Goal: Information Seeking & Learning: Learn about a topic

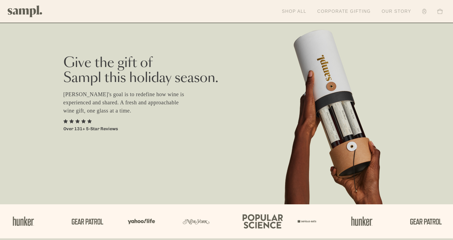
click at [403, 11] on link "Our Story" at bounding box center [396, 11] width 35 height 12
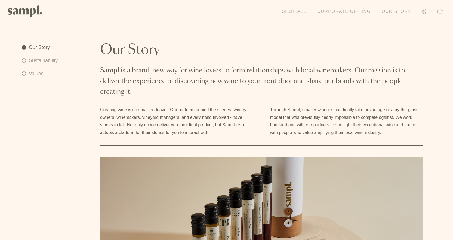
click at [290, 11] on link "Shop All" at bounding box center [294, 11] width 30 height 12
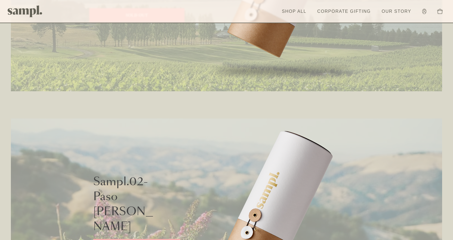
scroll to position [354, 0]
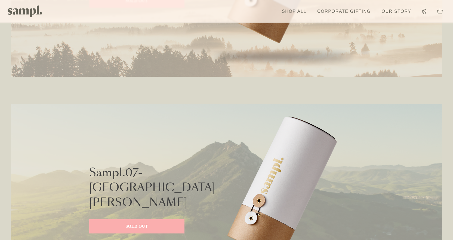
drag, startPoint x: 224, startPoint y: 93, endPoint x: 241, endPoint y: 159, distance: 68.2
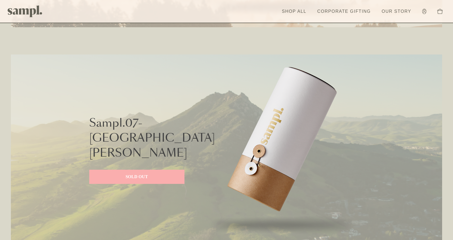
scroll to position [1344, 0]
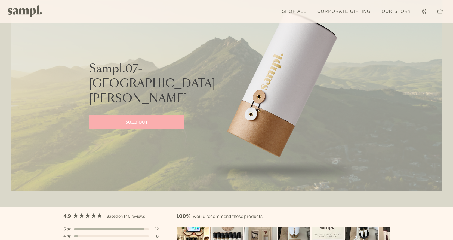
click at [157, 115] on link "SOLD OUT" at bounding box center [136, 122] width 95 height 14
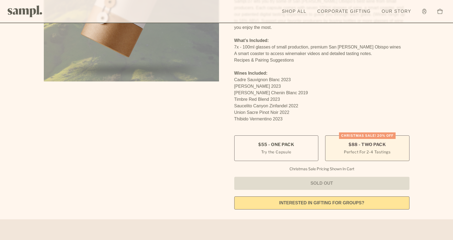
scroll to position [136, 0]
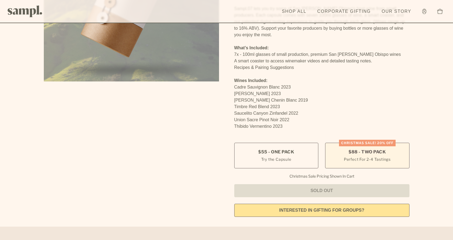
click at [371, 156] on small "Perfect For 2-4 Tastings" at bounding box center [367, 159] width 47 height 6
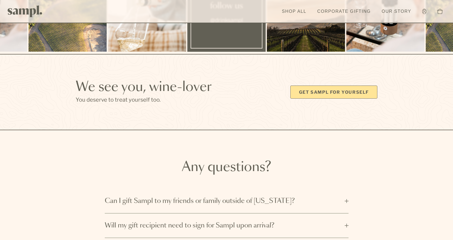
scroll to position [1634, 0]
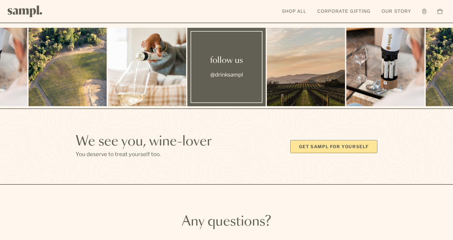
click at [323, 140] on link "Get Sampl for yourself" at bounding box center [334, 146] width 87 height 13
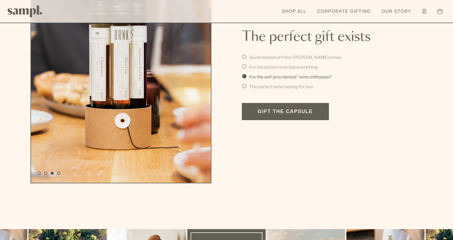
scroll to position [1253, 0]
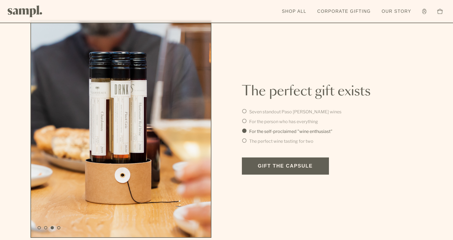
click at [282, 172] on link "Gift the Capsule" at bounding box center [285, 165] width 87 height 17
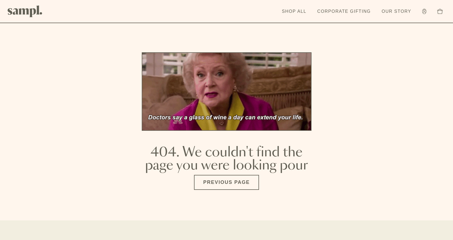
click at [367, 95] on main "404. We couldn't find the page you were looking pour Previous Page" at bounding box center [226, 110] width 453 height 220
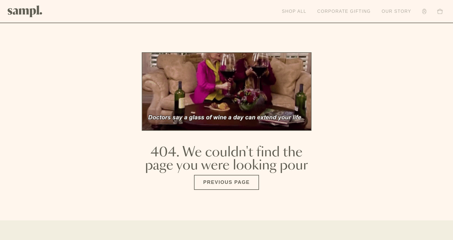
click at [295, 12] on link "Shop All" at bounding box center [294, 11] width 30 height 12
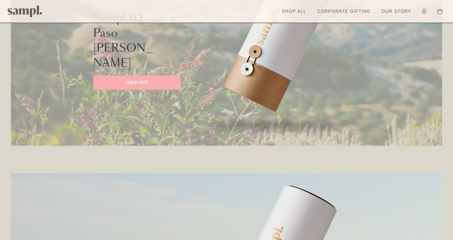
scroll to position [681, 0]
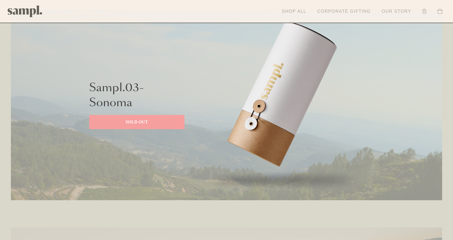
click at [424, 8] on link "Account" at bounding box center [425, 11] width 10 height 11
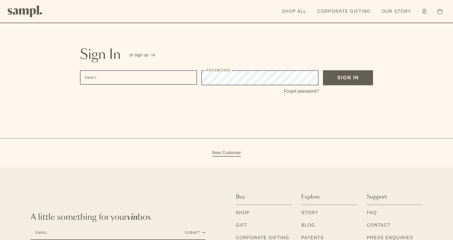
scroll to position [17, 0]
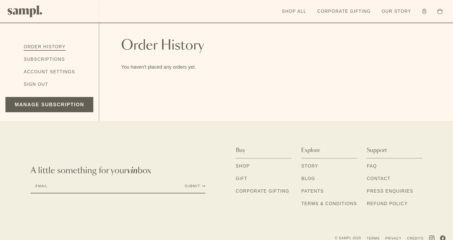
click at [29, 8] on img at bounding box center [25, 11] width 35 height 12
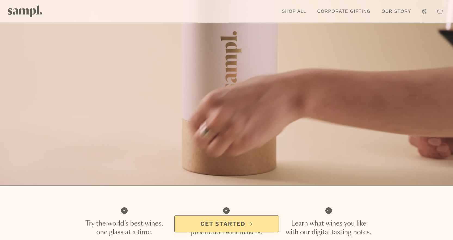
scroll to position [136, 0]
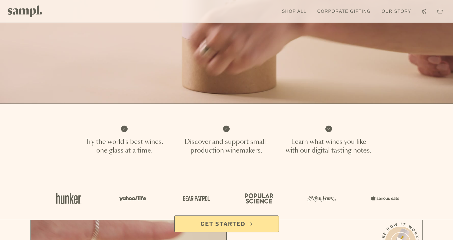
click at [228, 221] on span "Get Started" at bounding box center [223, 224] width 45 height 8
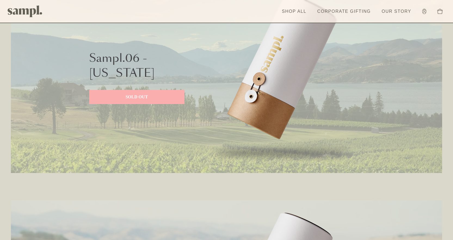
scroll to position [300, 0]
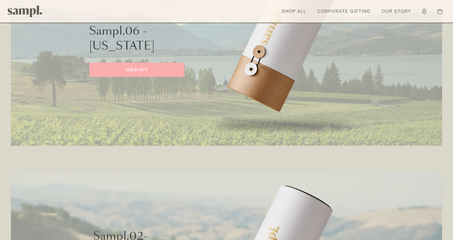
click at [141, 62] on div "Sampl.06 - Washington SOLD OUT" at bounding box center [136, 50] width 95 height 191
click at [141, 68] on p "SOLD OUT" at bounding box center [137, 69] width 84 height 7
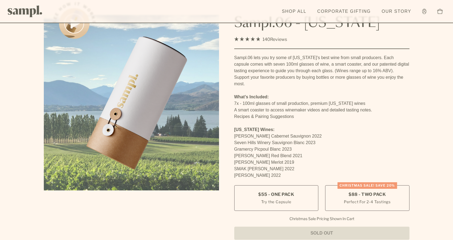
scroll to position [54, 0]
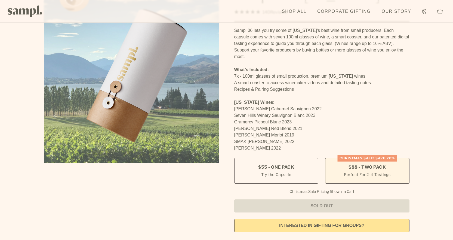
click at [376, 172] on small "Perfect For 2-4 Tastings" at bounding box center [367, 175] width 47 height 6
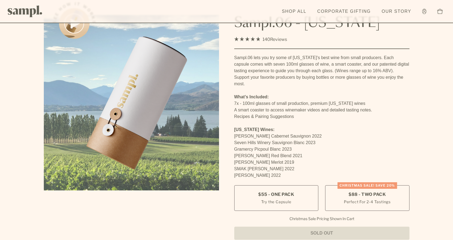
scroll to position [0, 0]
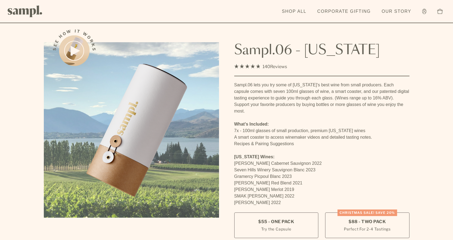
click at [21, 5] on link at bounding box center [25, 11] width 35 height 17
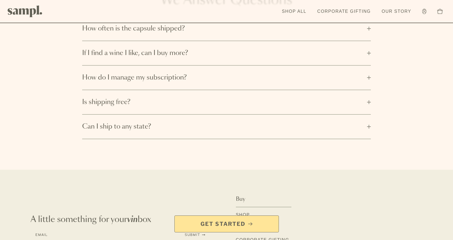
scroll to position [948, 0]
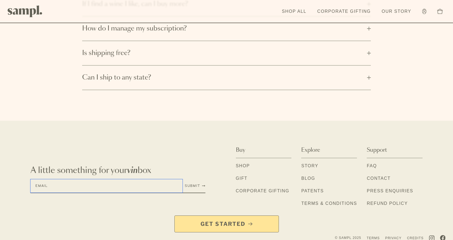
click at [119, 183] on input "Email" at bounding box center [107, 185] width 152 height 13
type input "**********"
click at [203, 181] on div "**********" at bounding box center [118, 186] width 175 height 14
click at [194, 184] on button "Submit" at bounding box center [195, 186] width 21 height 4
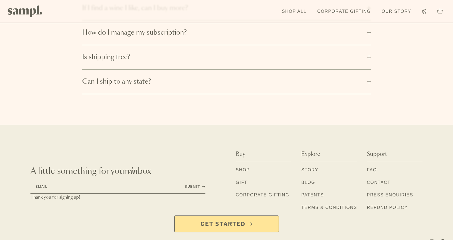
scroll to position [948, 0]
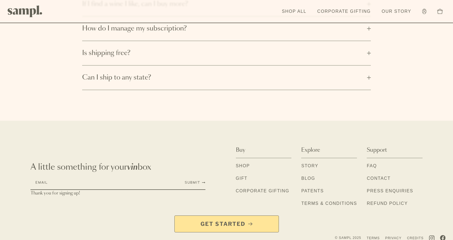
click at [377, 163] on link "FAQ" at bounding box center [372, 166] width 10 height 7
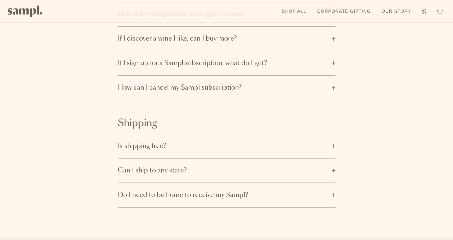
scroll to position [136, 0]
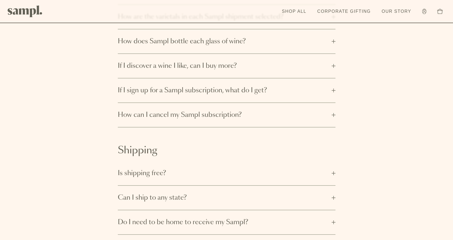
click at [328, 196] on span "Can I ship to any state?" at bounding box center [223, 197] width 211 height 9
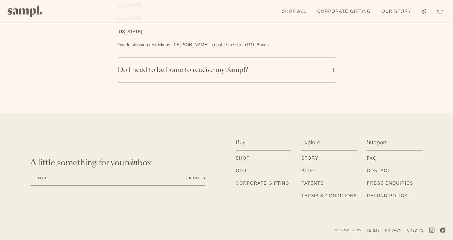
scroll to position [493, 0]
click at [314, 171] on link "Blog" at bounding box center [309, 171] width 14 height 7
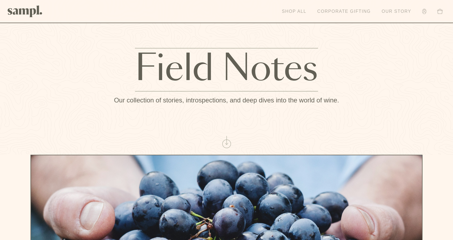
click at [289, 11] on link "Shop All" at bounding box center [294, 11] width 30 height 12
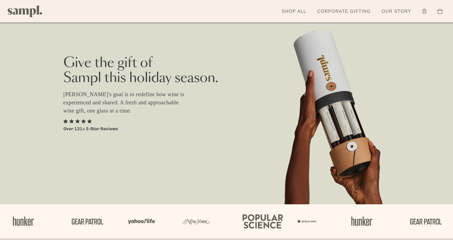
drag, startPoint x: 424, startPoint y: 185, endPoint x: 374, endPoint y: 11, distance: 181.1
